Goal: Transaction & Acquisition: Purchase product/service

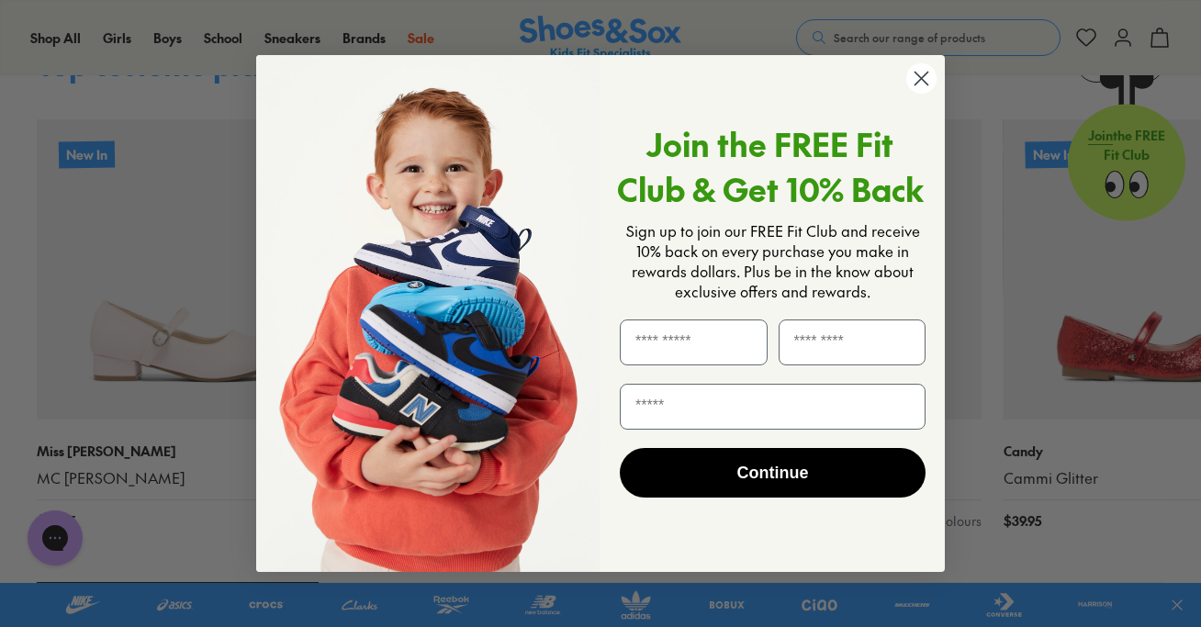
click at [923, 80] on circle "Close dialog" at bounding box center [921, 78] width 30 height 30
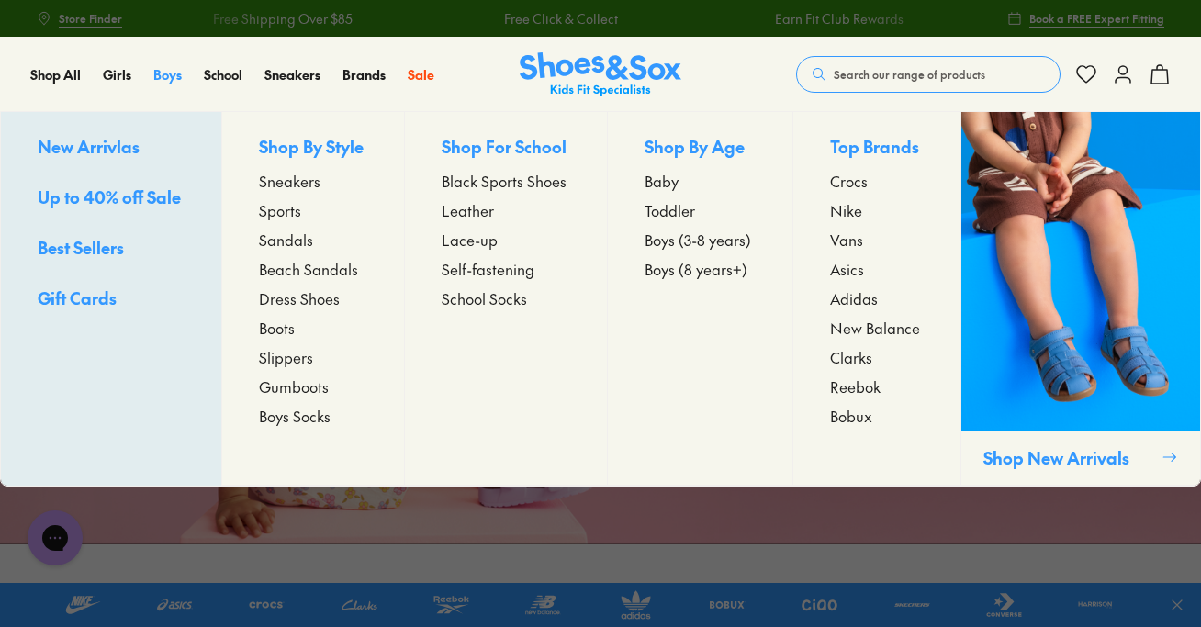
click at [169, 77] on span "Boys" at bounding box center [167, 74] width 28 height 18
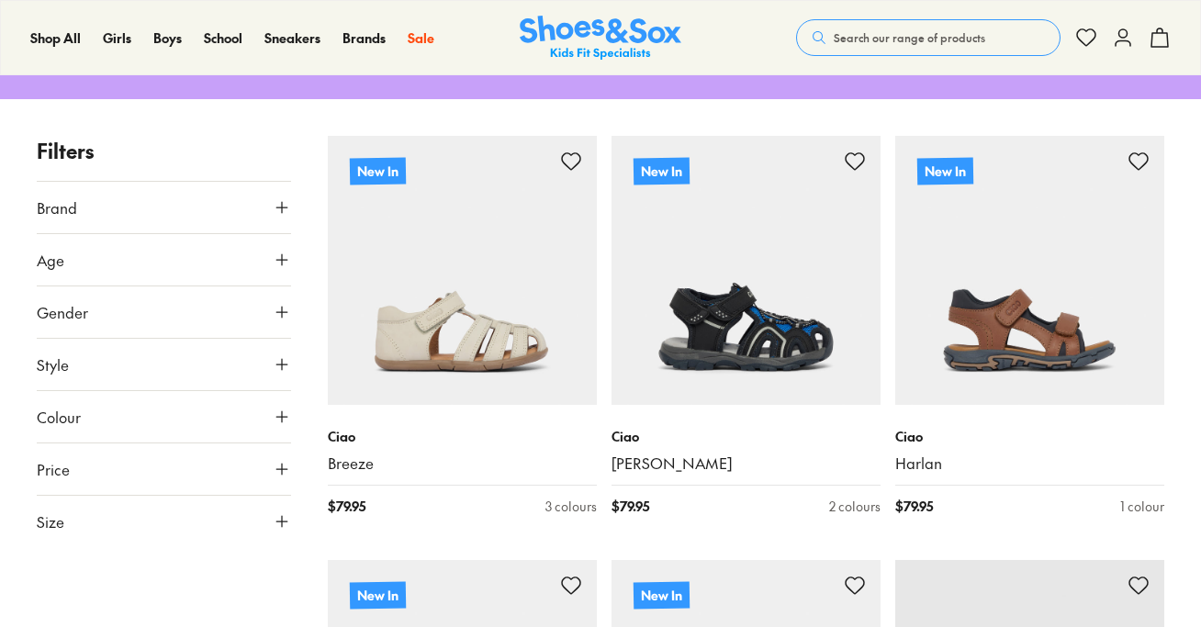
scroll to position [117, 0]
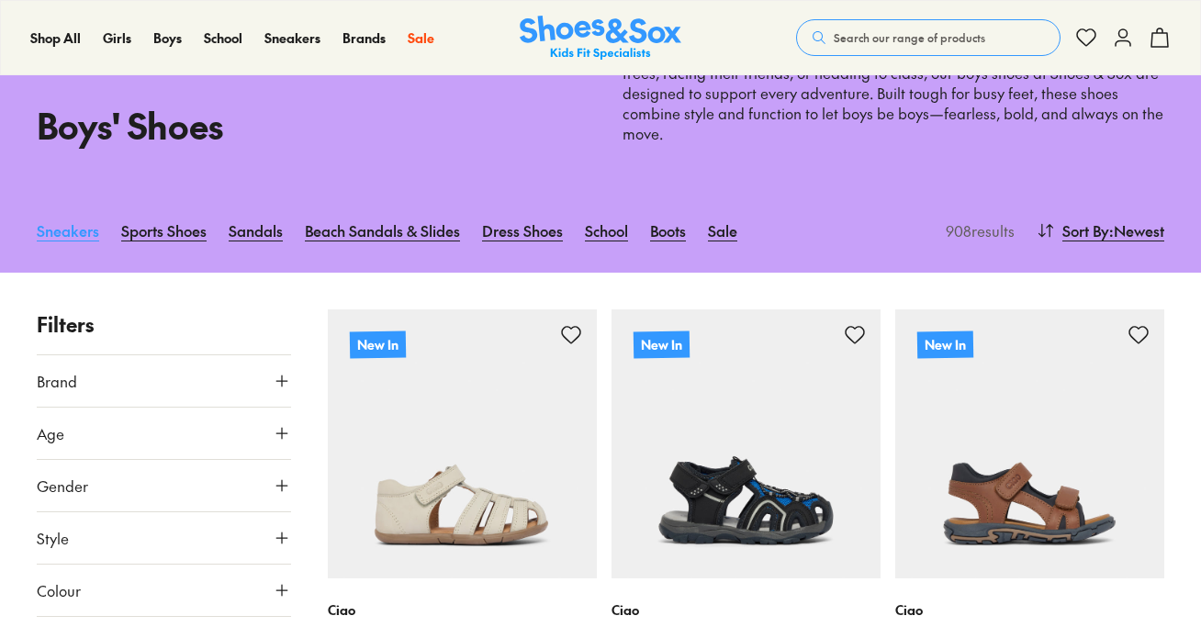
click at [68, 228] on link "Sneakers" at bounding box center [68, 230] width 62 height 40
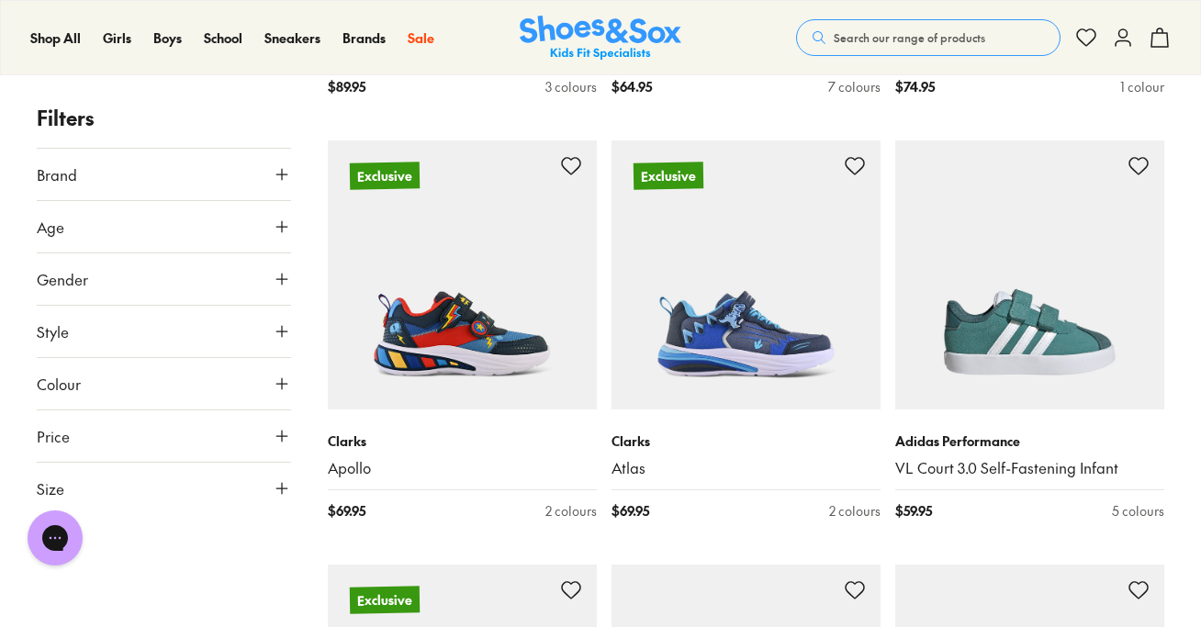
scroll to position [2417, 0]
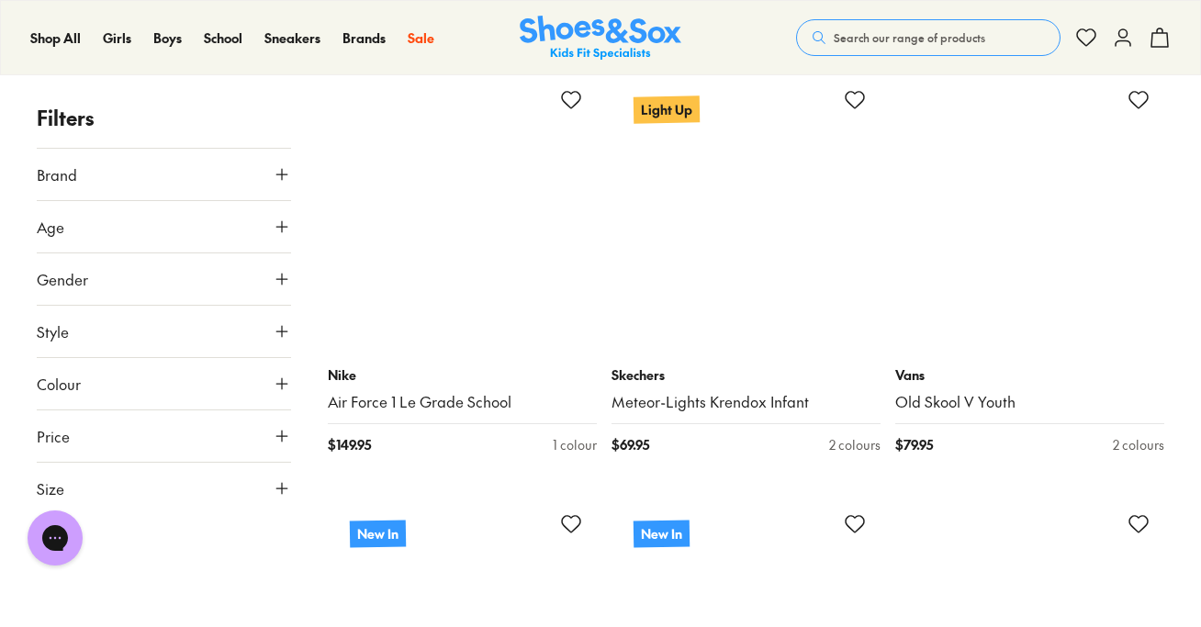
scroll to position [7232, 0]
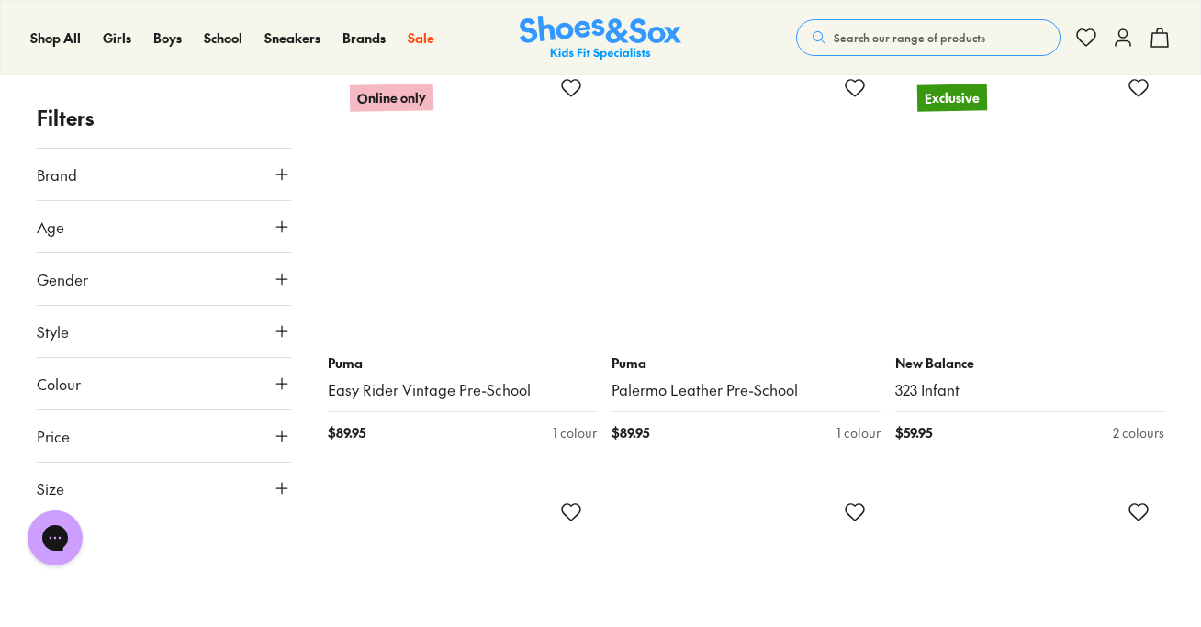
scroll to position [10628, 0]
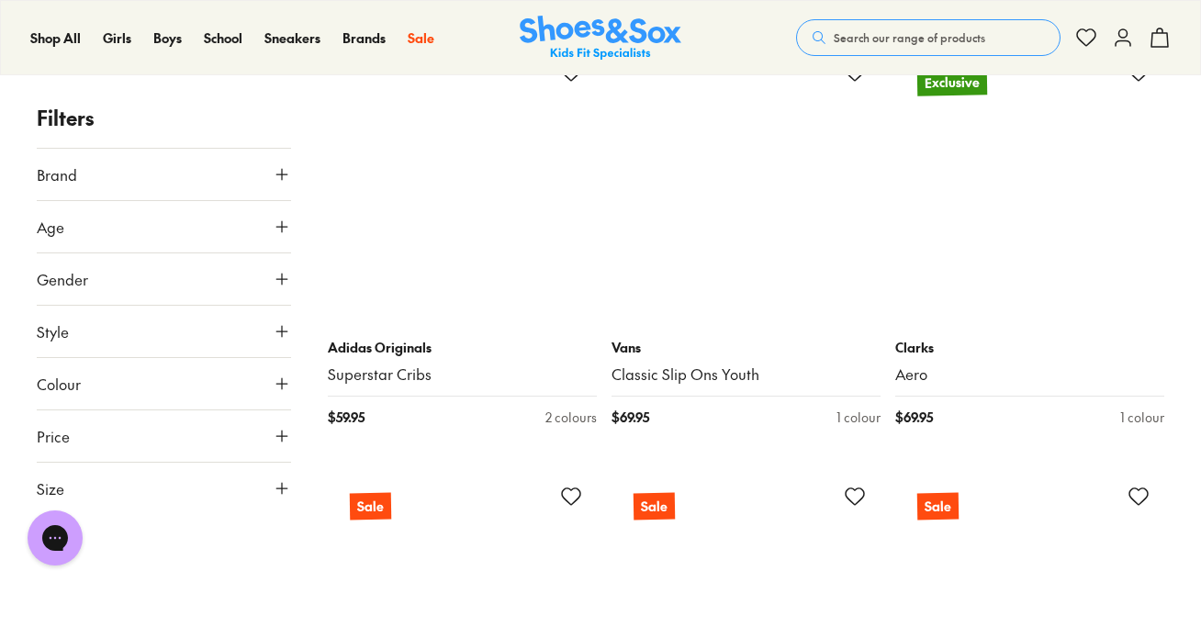
scroll to position [15261, 0]
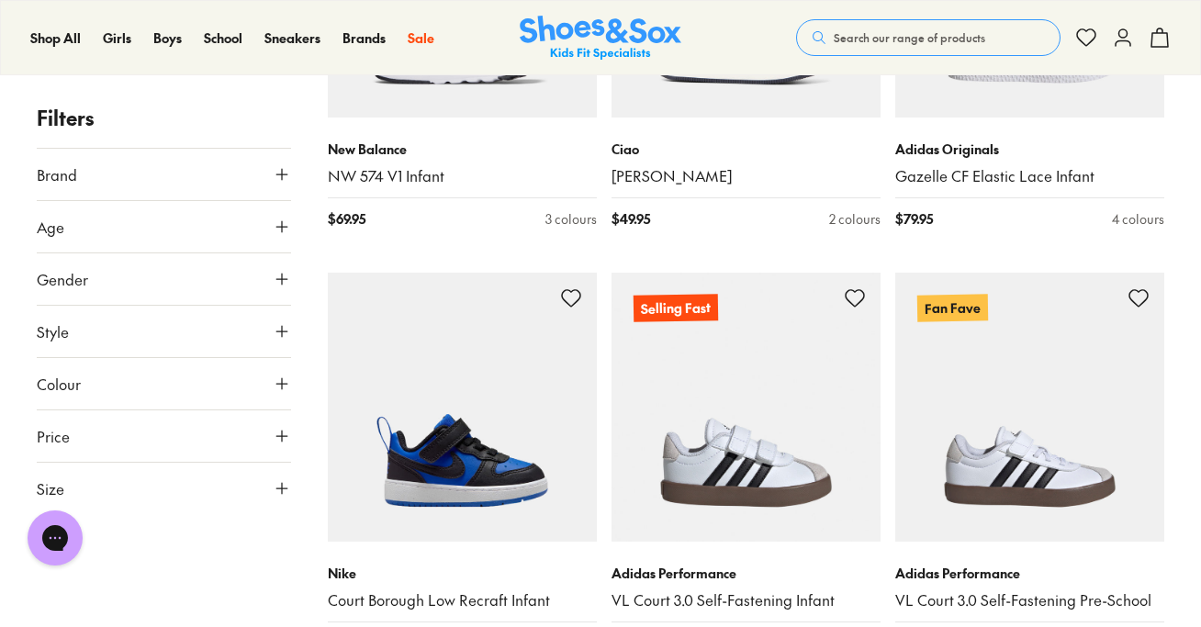
scroll to position [5175, 0]
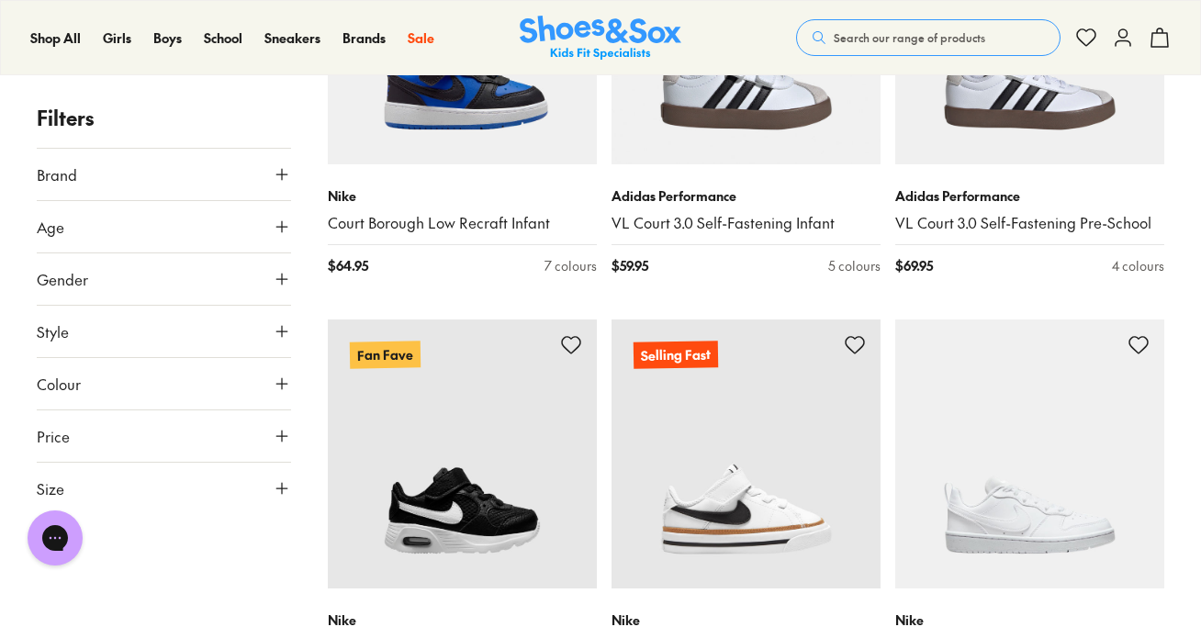
click at [282, 387] on icon at bounding box center [282, 383] width 18 height 18
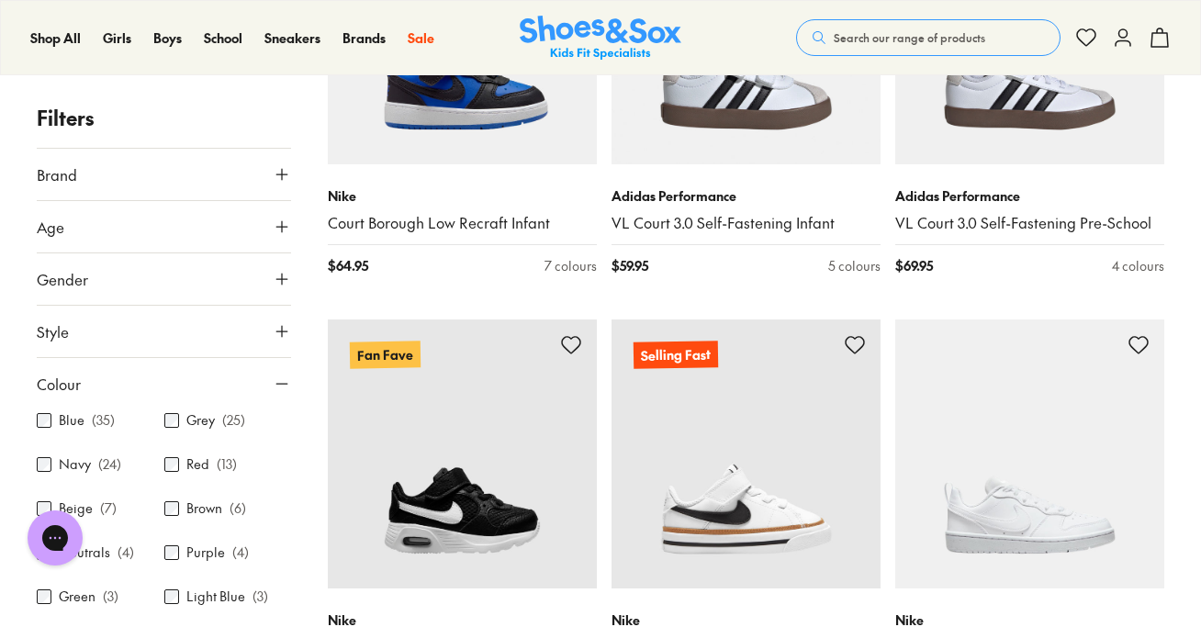
scroll to position [50, 0]
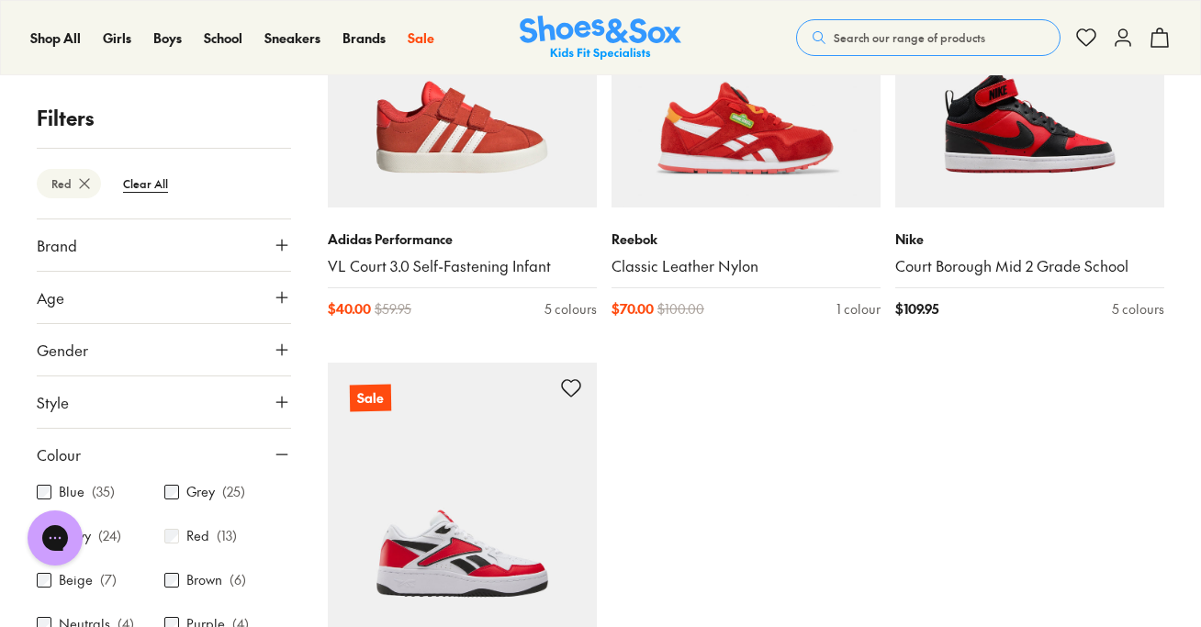
scroll to position [1764, 0]
